Goal: Task Accomplishment & Management: Manage account settings

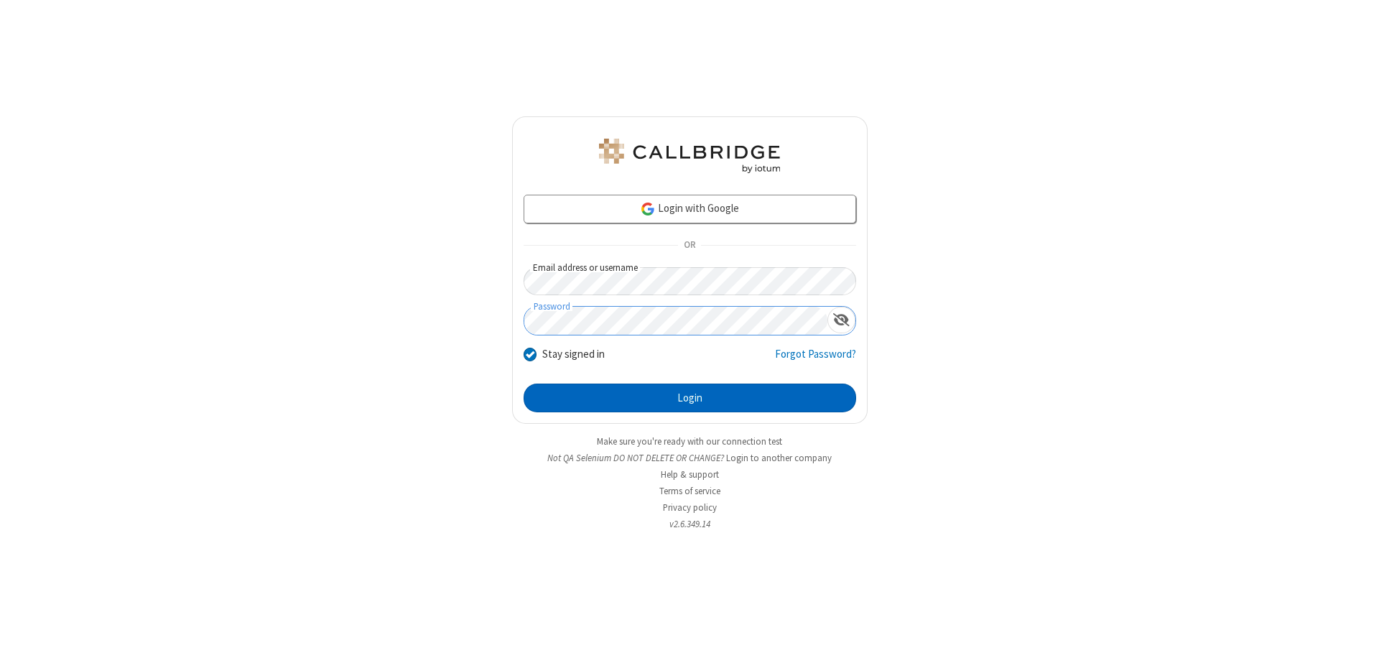
click at [689, 398] on button "Login" at bounding box center [689, 397] width 332 height 29
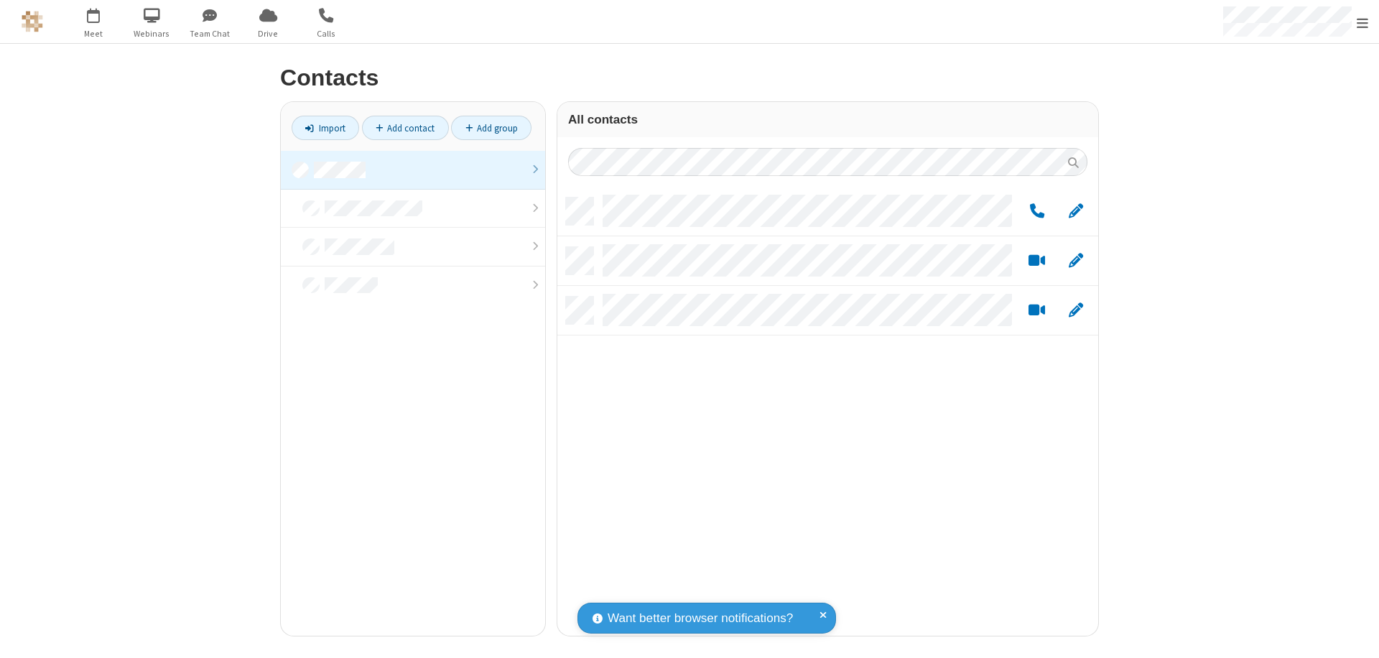
scroll to position [438, 530]
click at [413, 169] on link at bounding box center [413, 170] width 264 height 39
click at [491, 128] on link "Add group" at bounding box center [491, 128] width 80 height 24
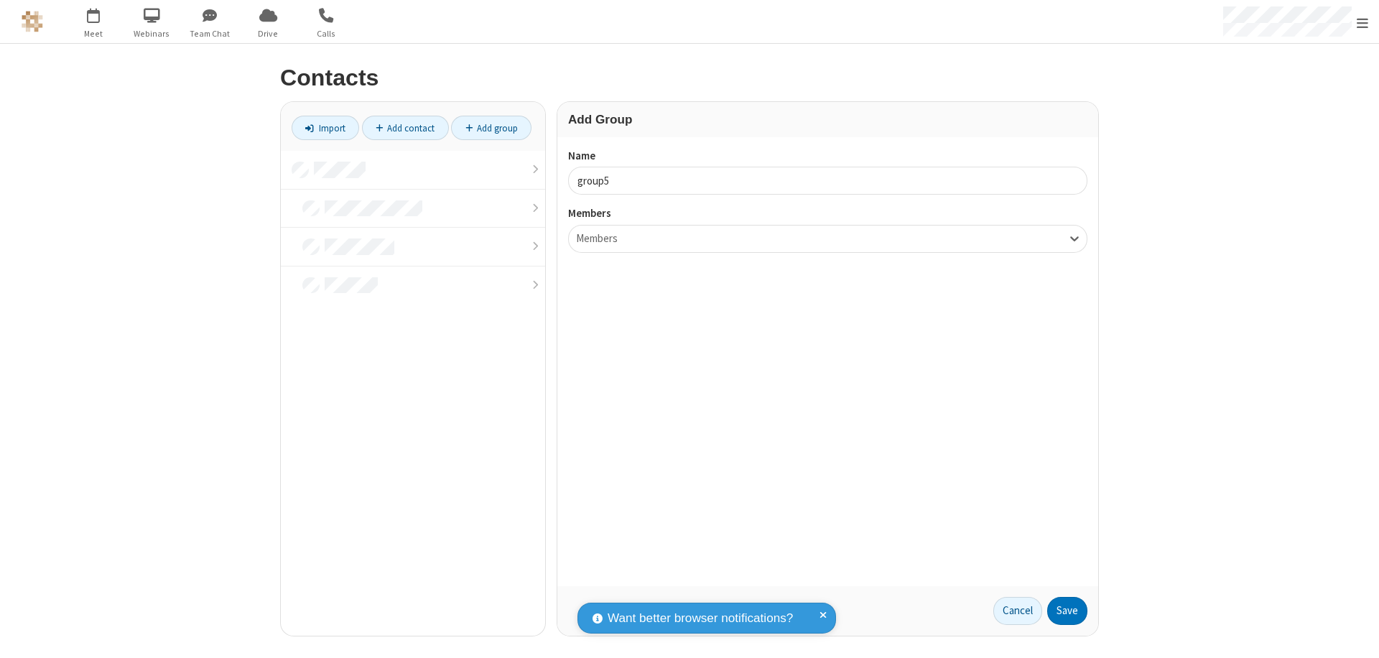
type input "group5"
type input "name22"
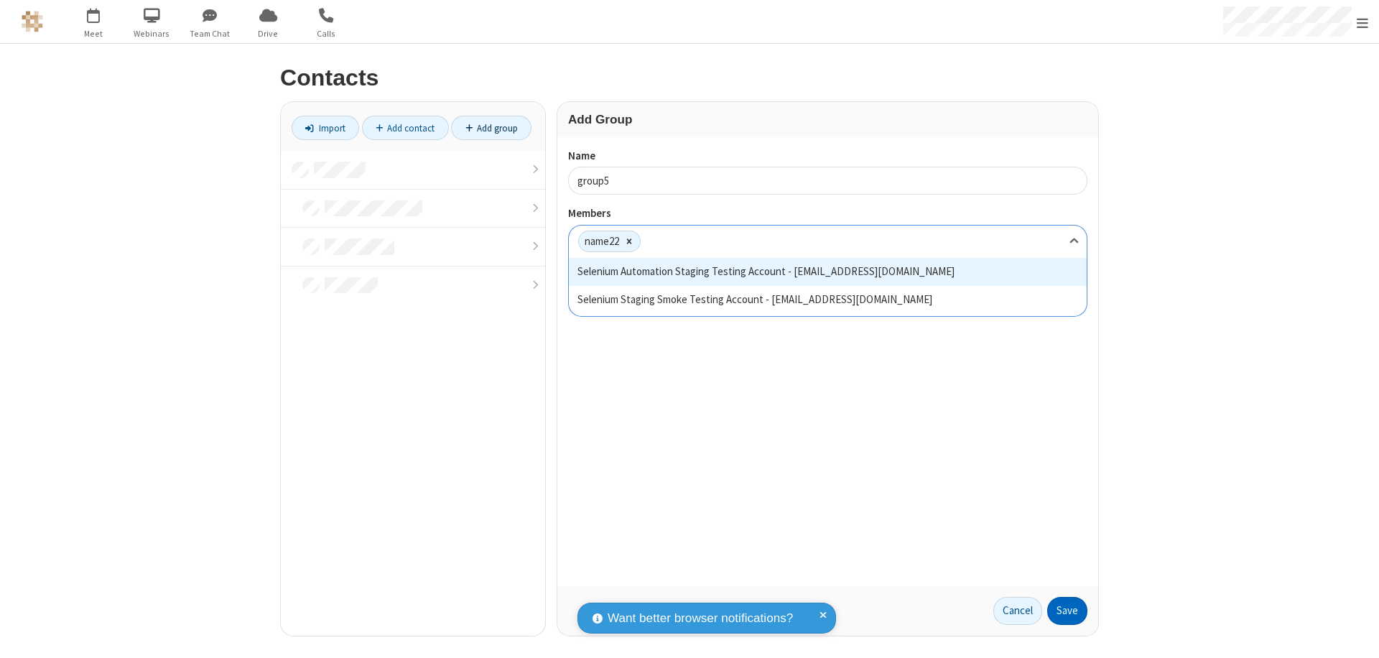
click at [1067, 610] on button "Save" at bounding box center [1067, 611] width 40 height 29
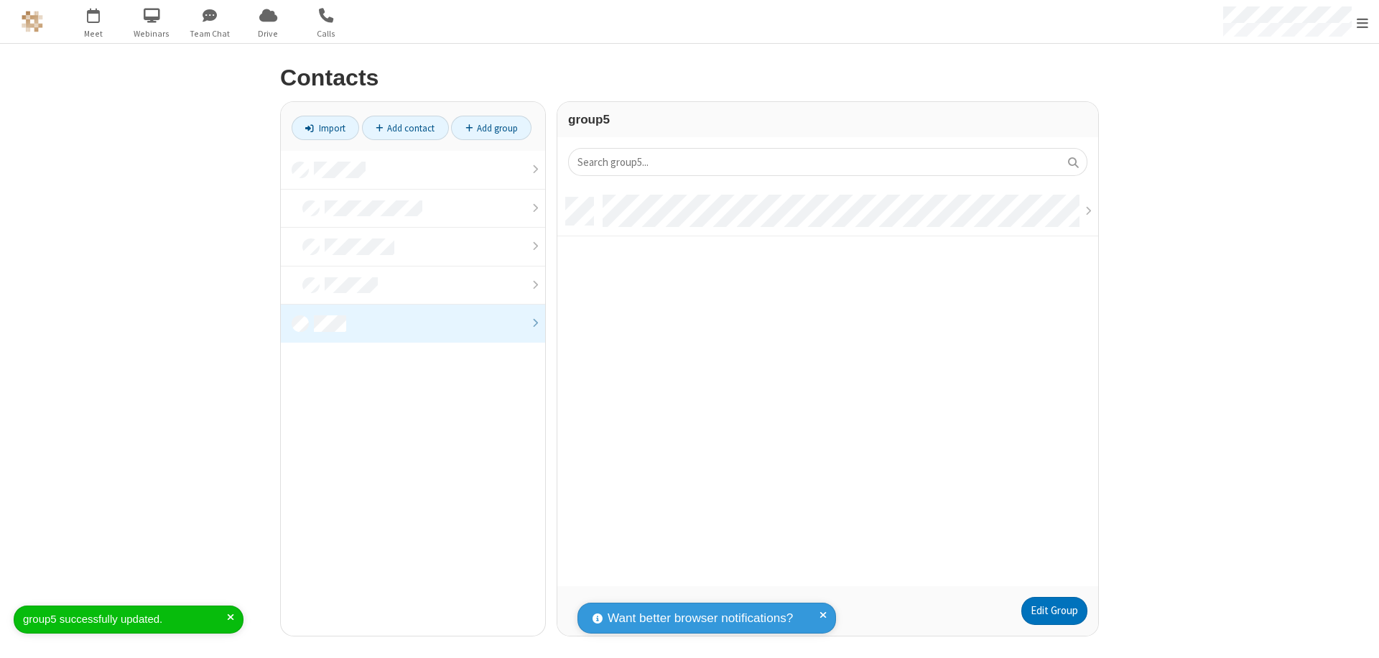
scroll to position [388, 530]
click at [1053, 610] on link "Edit Group" at bounding box center [1054, 611] width 66 height 29
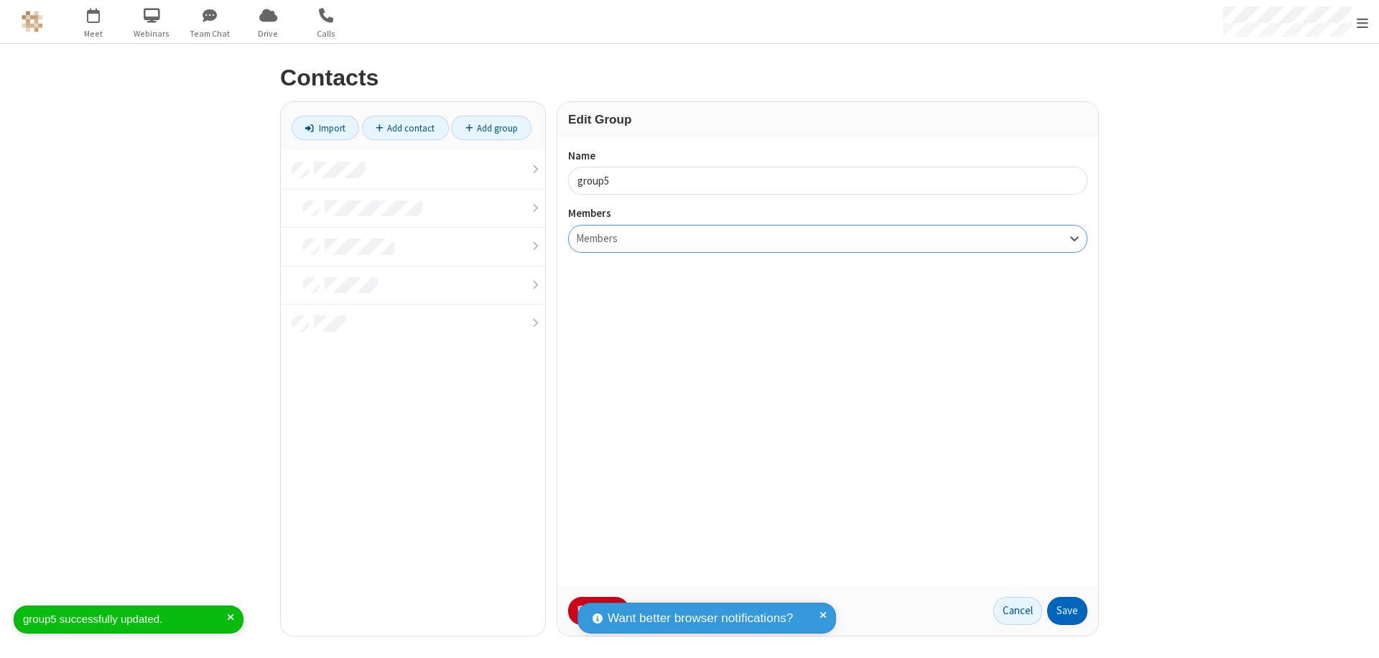
click at [1067, 610] on button "Save" at bounding box center [1067, 611] width 40 height 29
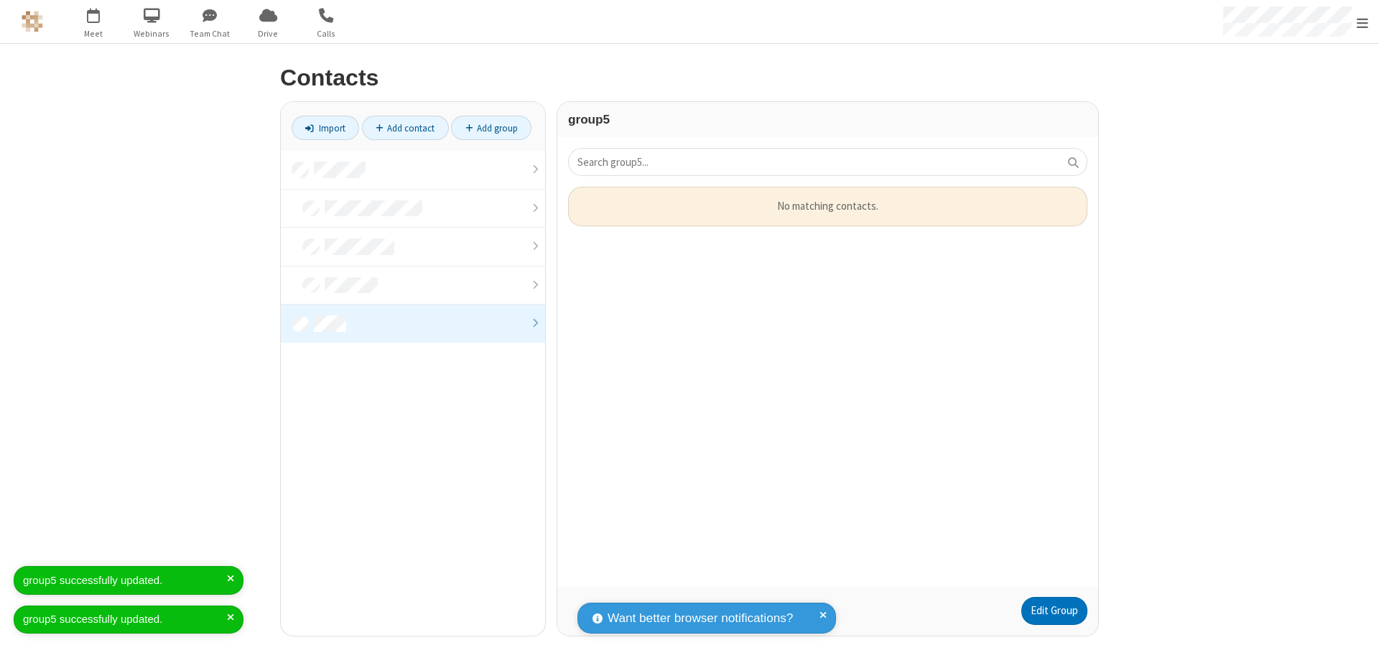
scroll to position [388, 530]
